Goal: Transaction & Acquisition: Subscribe to service/newsletter

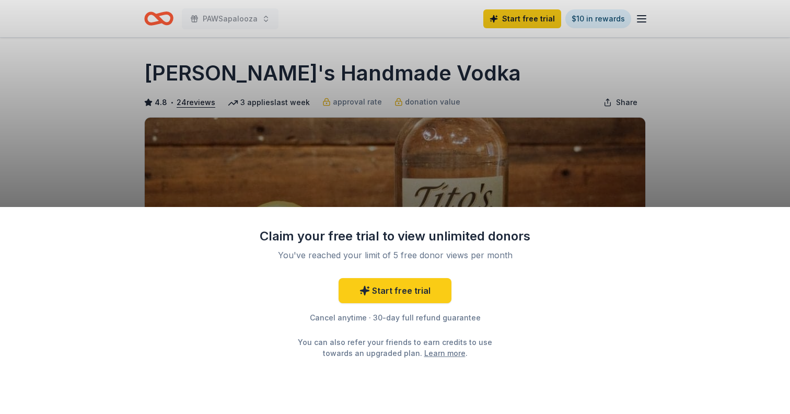
click at [504, 212] on div "Claim your free trial to view unlimited donors You've reached your limit of 5 f…" at bounding box center [395, 310] width 790 height 207
click at [467, 216] on div "Claim your free trial to view unlimited donors You've reached your limit of 5 f…" at bounding box center [395, 310] width 790 height 207
click at [560, 60] on div "Claim your free trial to view unlimited donors You've reached your limit of 5 f…" at bounding box center [395, 207] width 790 height 414
click at [601, 37] on div "Claim your free trial to view unlimited donors You've reached your limit of 5 f…" at bounding box center [395, 207] width 790 height 414
drag, startPoint x: 341, startPoint y: 49, endPoint x: 337, endPoint y: 34, distance: 14.4
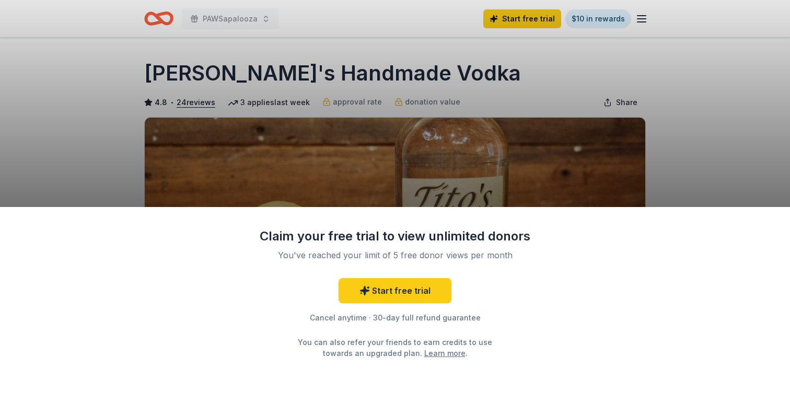
click at [335, 36] on div "Claim your free trial to view unlimited donors You've reached your limit of 5 f…" at bounding box center [395, 207] width 790 height 414
click at [224, 18] on div "Claim your free trial to view unlimited donors You've reached your limit of 5 f…" at bounding box center [395, 207] width 790 height 414
click at [397, 284] on link "Start free trial" at bounding box center [394, 290] width 113 height 25
click at [223, 87] on div "Claim your free trial to view unlimited donors You've reached your limit of 5 f…" at bounding box center [395, 207] width 790 height 414
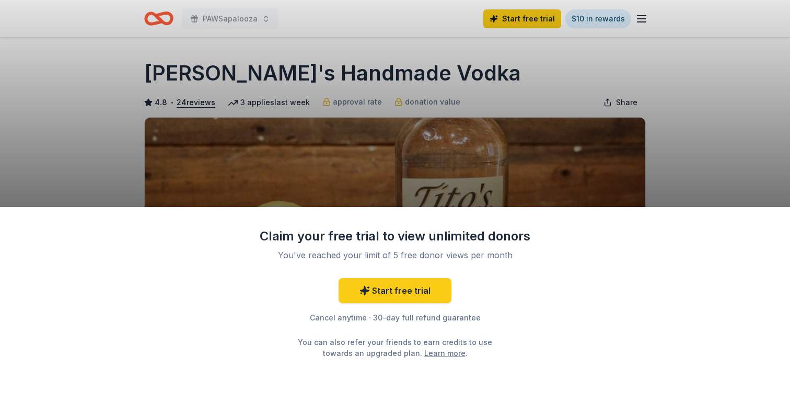
click at [192, 87] on div "Claim your free trial to view unlimited donors You've reached your limit of 5 f…" at bounding box center [395, 207] width 790 height 414
click at [217, 19] on div "Claim your free trial to view unlimited donors You've reached your limit of 5 f…" at bounding box center [395, 207] width 790 height 414
click at [217, 14] on div "Claim your free trial to view unlimited donors You've reached your limit of 5 f…" at bounding box center [395, 207] width 790 height 414
